Goal: Task Accomplishment & Management: Use online tool/utility

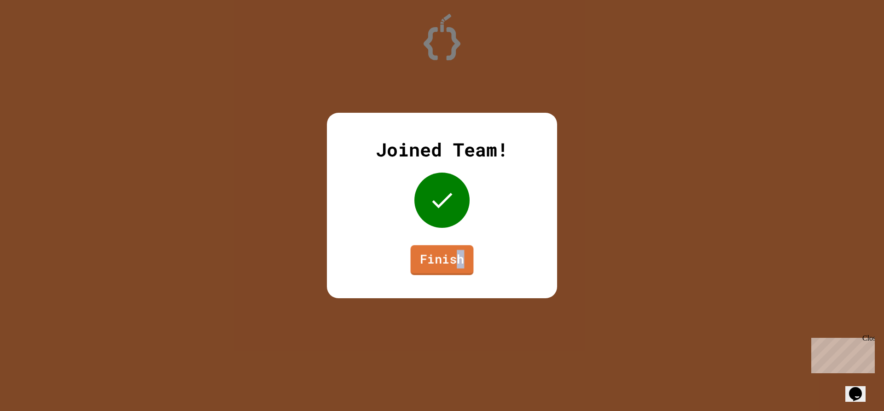
click at [456, 258] on link "Finish" at bounding box center [442, 260] width 63 height 30
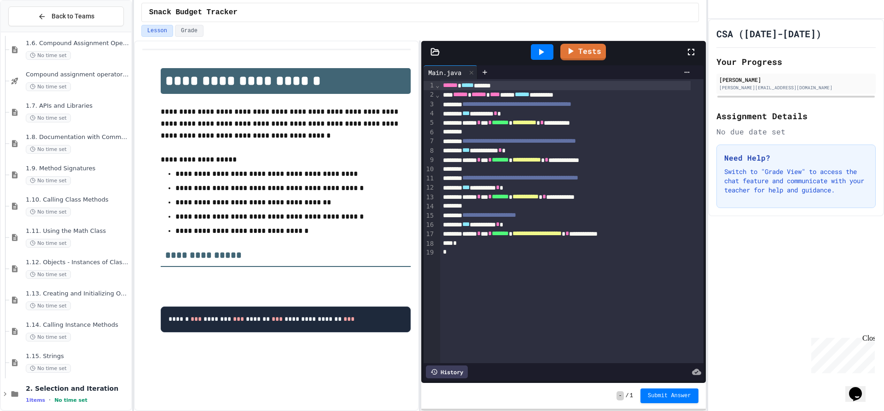
scroll to position [423, 0]
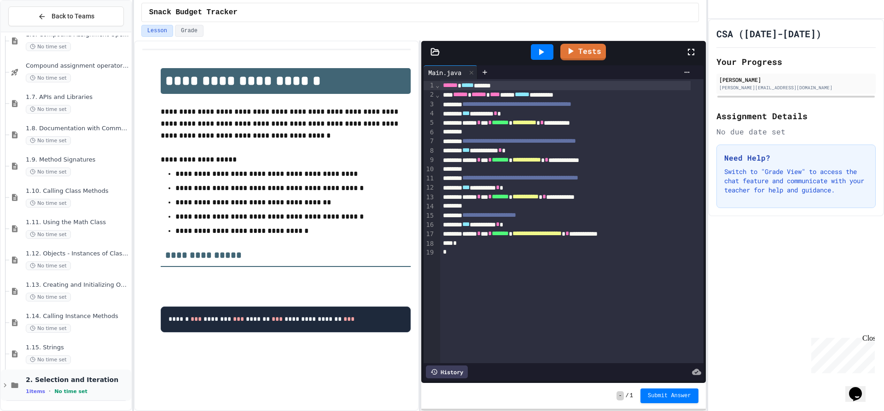
click at [31, 385] on div "2. Selection and Iteration 1 items • No time set" at bounding box center [78, 385] width 104 height 19
click at [58, 381] on span "2.3. if Statements" at bounding box center [78, 379] width 104 height 8
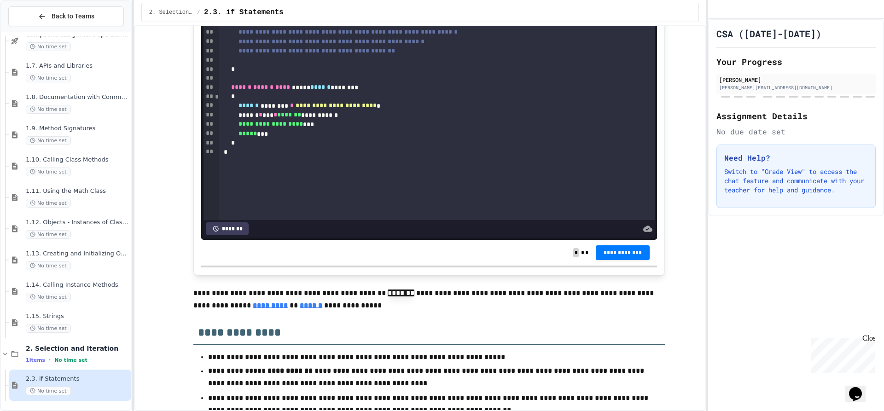
scroll to position [5983, 0]
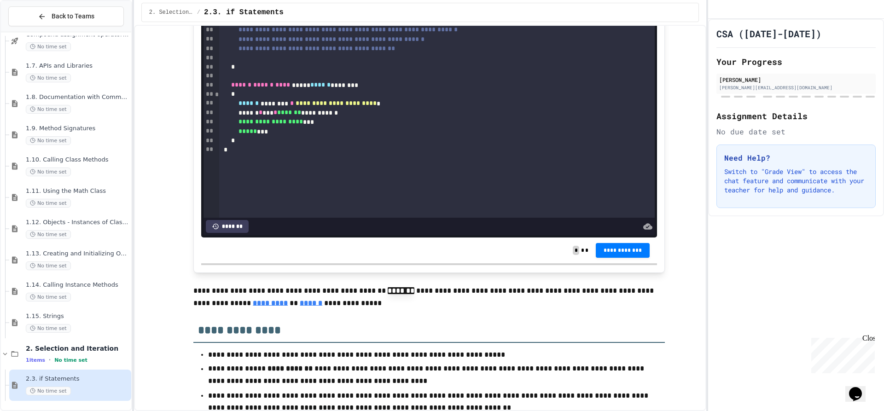
click at [444, 53] on div "**********" at bounding box center [430, 48] width 422 height 9
click at [426, 63] on div at bounding box center [437, 57] width 436 height 9
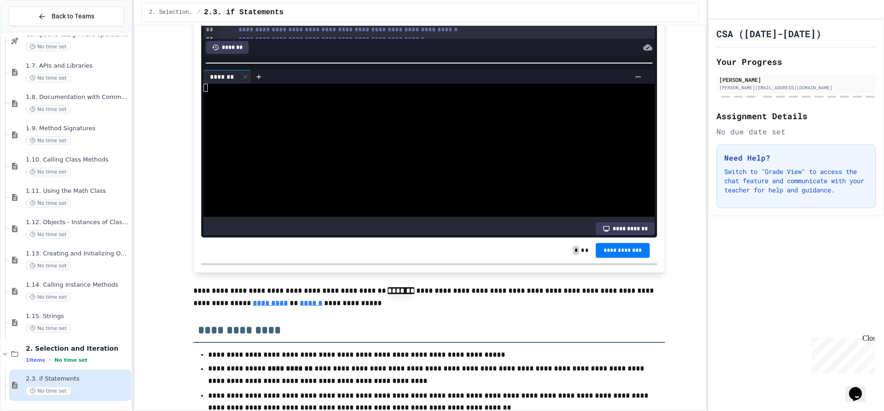
scroll to position [6029, 0]
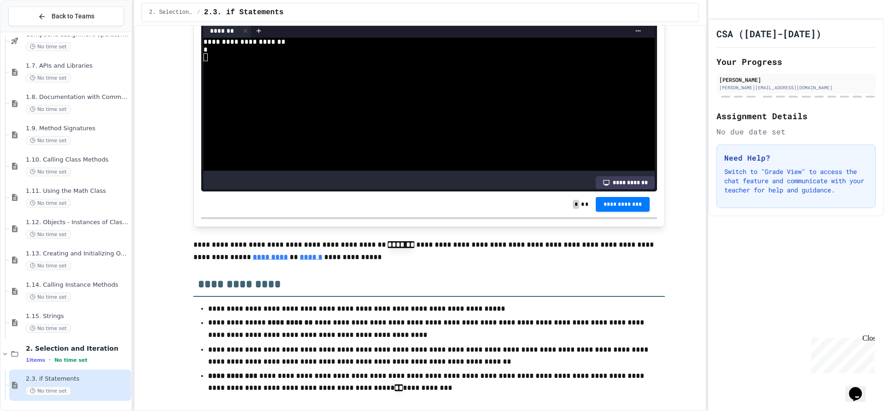
drag, startPoint x: 341, startPoint y: 183, endPoint x: 341, endPoint y: 211, distance: 27.6
click at [341, 191] on div "**********" at bounding box center [429, 17] width 456 height 349
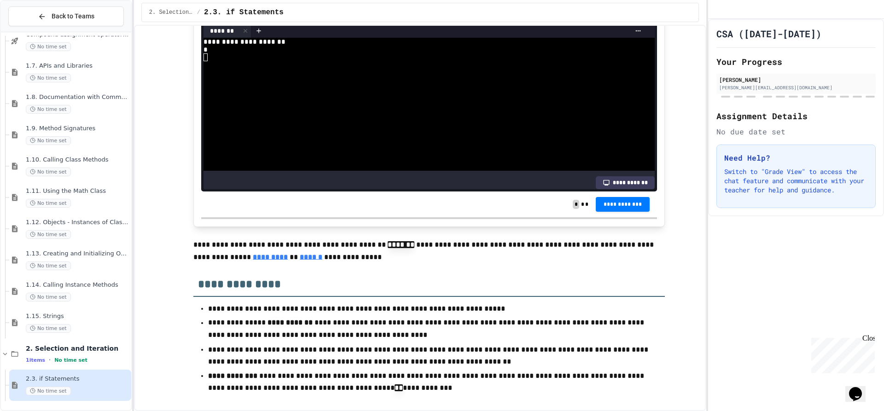
scroll to position [138, 0]
drag, startPoint x: 361, startPoint y: 82, endPoint x: 249, endPoint y: 85, distance: 112.3
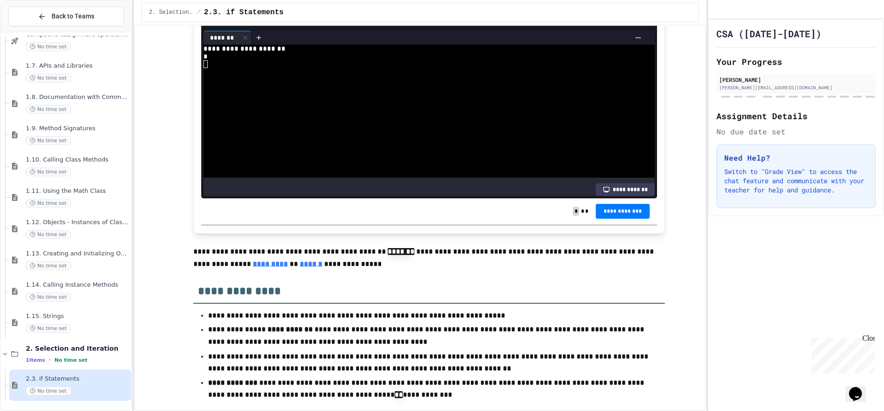
scroll to position [6029, 0]
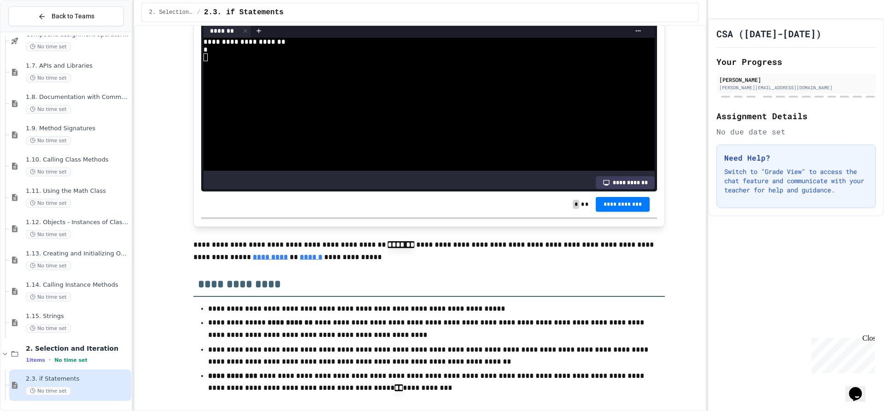
click at [231, 61] on div at bounding box center [420, 57] width 435 height 8
click at [230, 53] on div "*" at bounding box center [420, 50] width 435 height 8
drag, startPoint x: 530, startPoint y: 252, endPoint x: 516, endPoint y: 245, distance: 15.4
click at [529, 61] on div at bounding box center [420, 57] width 435 height 8
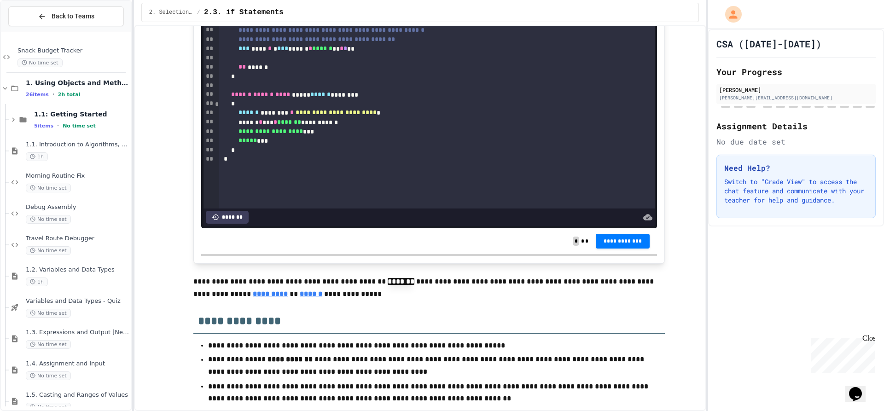
scroll to position [6013, 0]
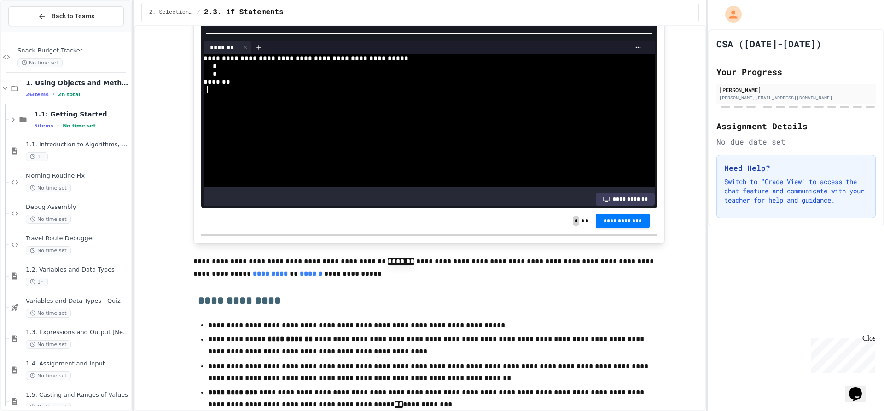
scroll to position [147, 0]
